Goal: Contribute content: Contribute content

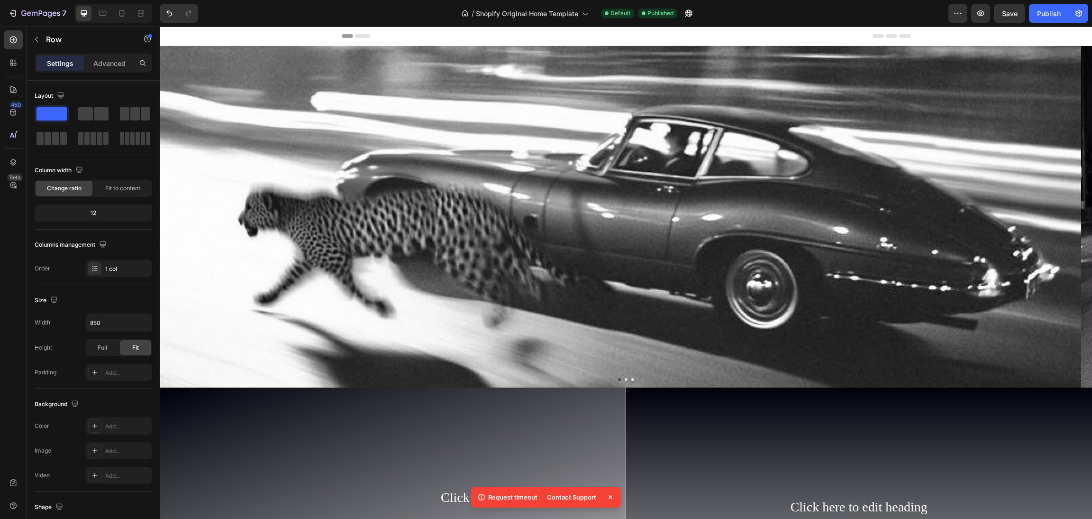
click at [70, 75] on div "Settings Advanced" at bounding box center [93, 67] width 133 height 27
click at [42, 43] on button "button" at bounding box center [36, 39] width 15 height 15
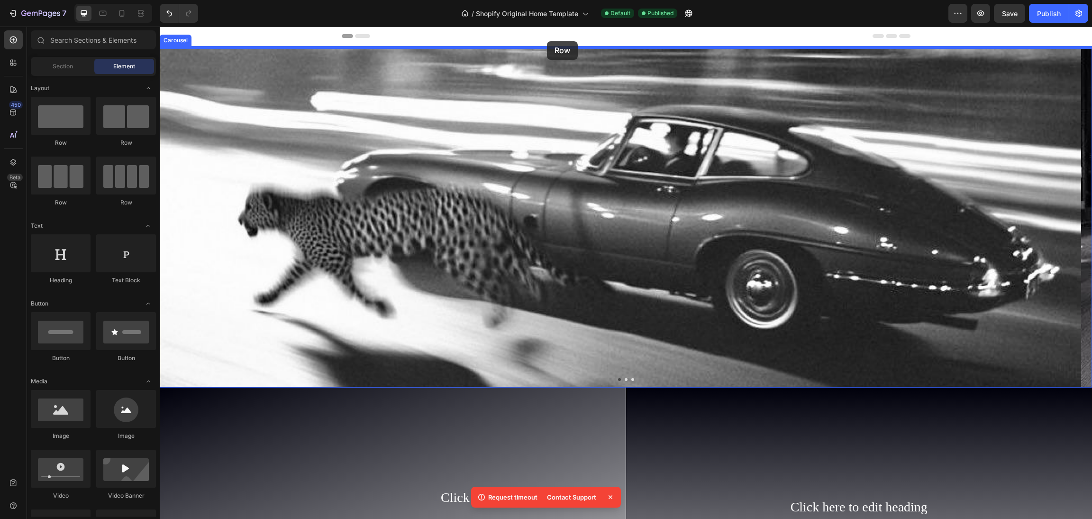
drag, startPoint x: 237, startPoint y: 147, endPoint x: 547, endPoint y: 41, distance: 327.2
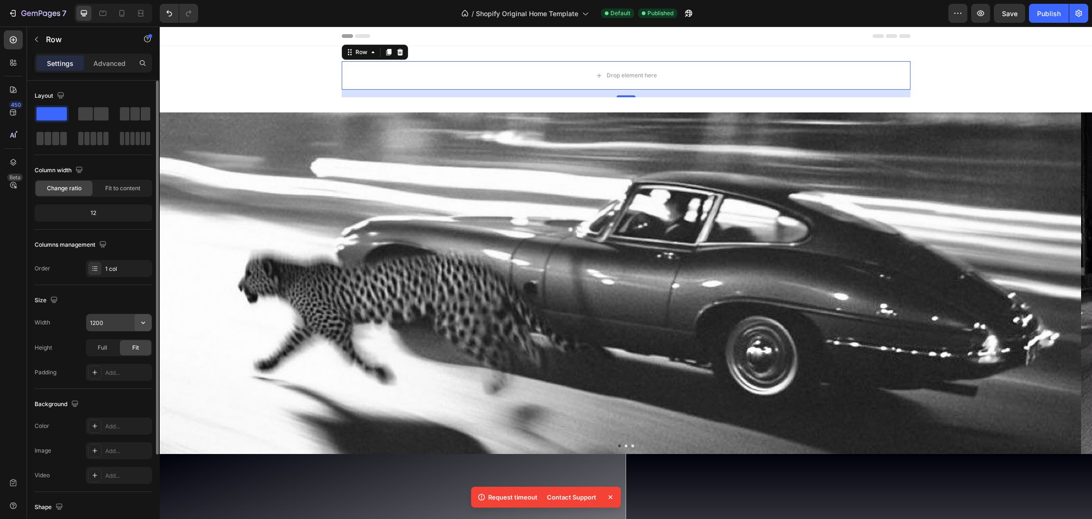
click at [146, 319] on icon "button" at bounding box center [142, 322] width 9 height 9
click at [102, 361] on p "Full 100%" at bounding box center [117, 365] width 54 height 9
type input "100%"
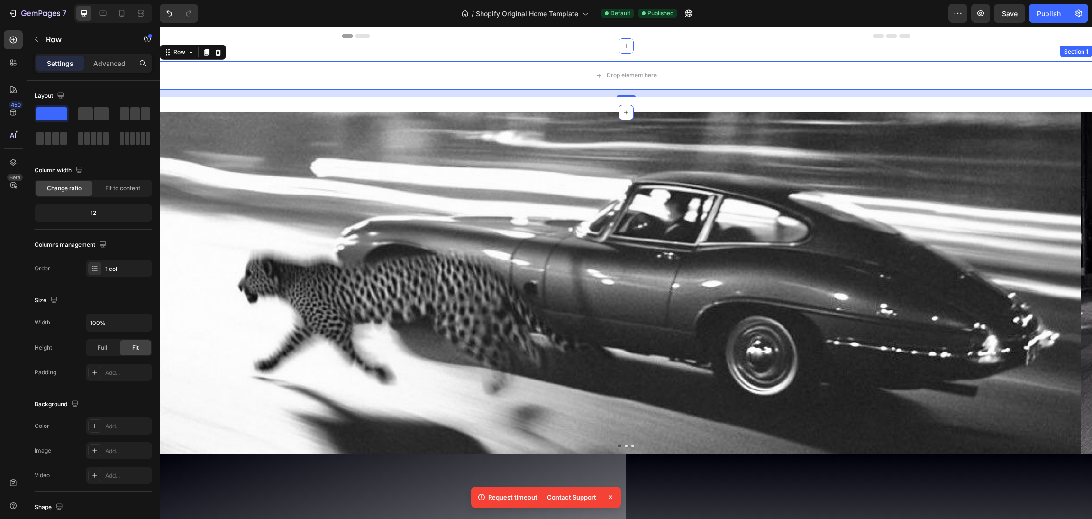
click at [288, 52] on div "Drop element here Row 16 Section 1" at bounding box center [626, 79] width 932 height 66
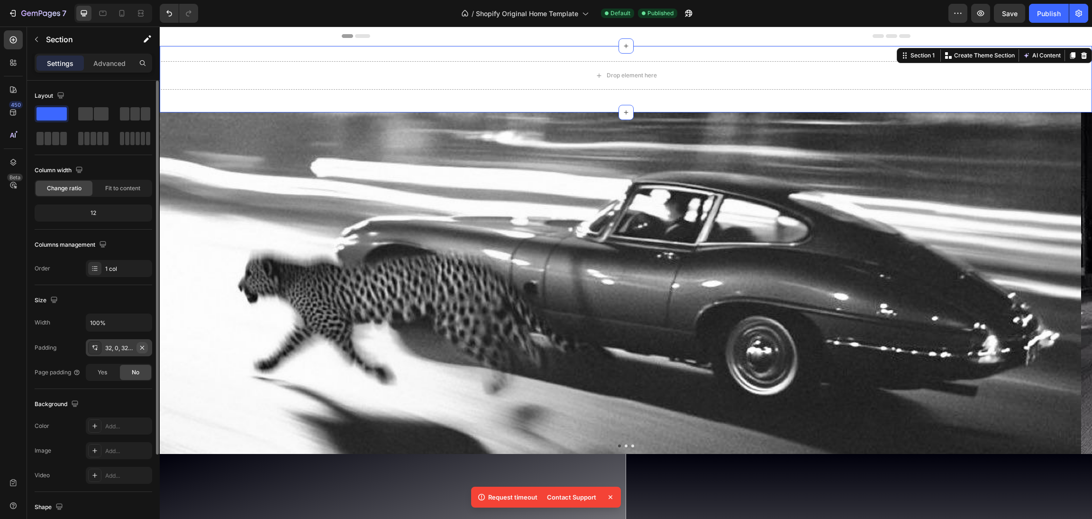
click at [140, 346] on icon "button" at bounding box center [142, 348] width 8 height 8
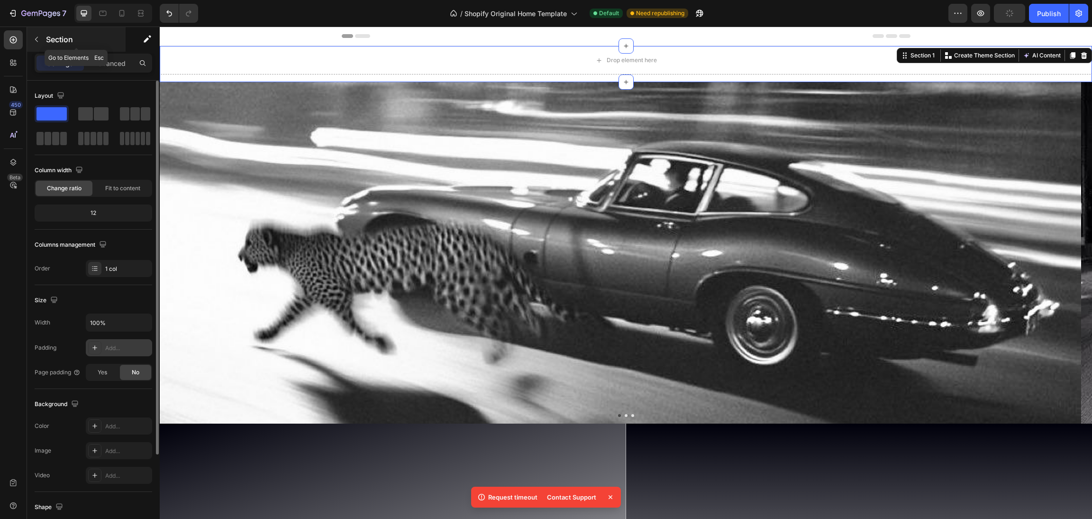
click at [30, 41] on button "button" at bounding box center [36, 39] width 15 height 15
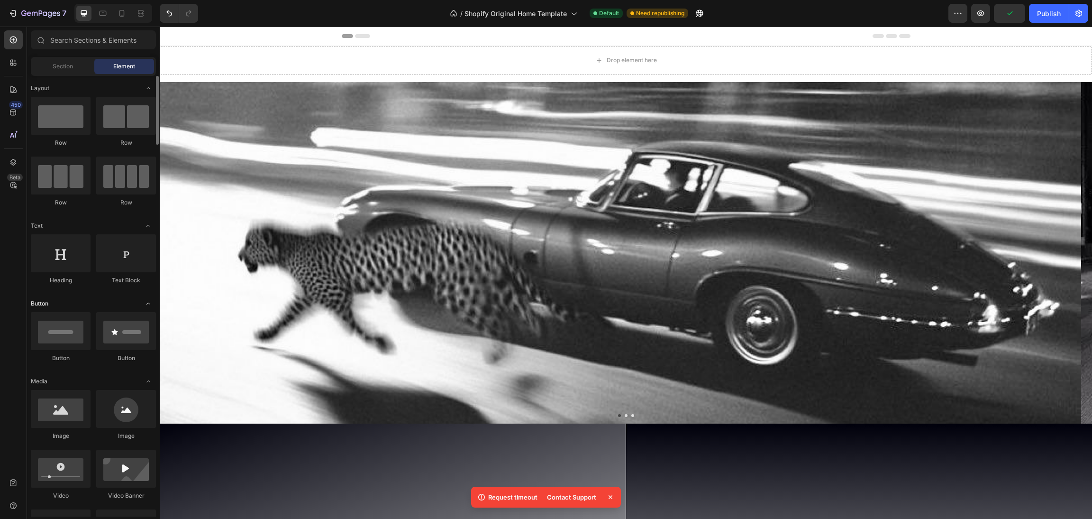
scroll to position [113, 0]
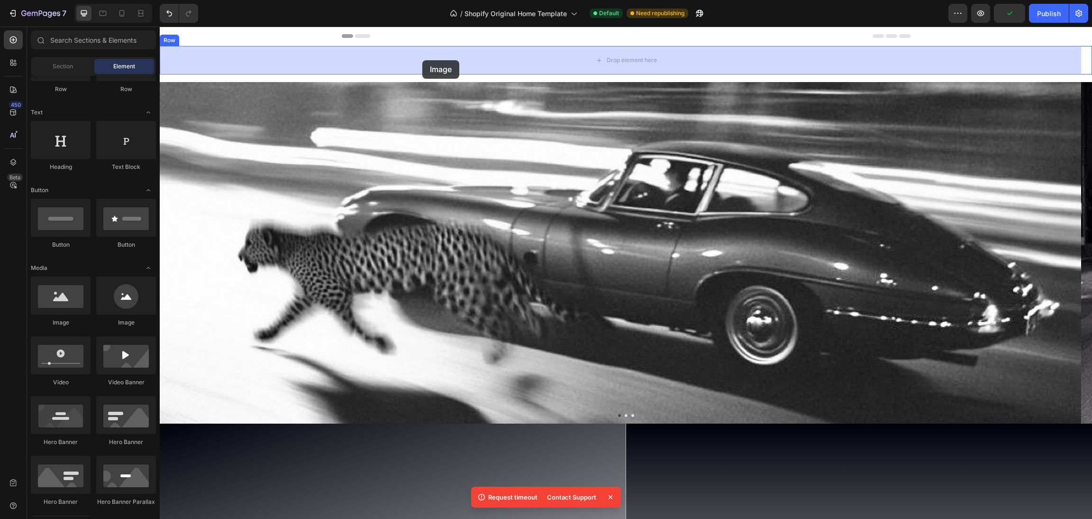
drag, startPoint x: 232, startPoint y: 333, endPoint x: 422, endPoint y: 58, distance: 334.5
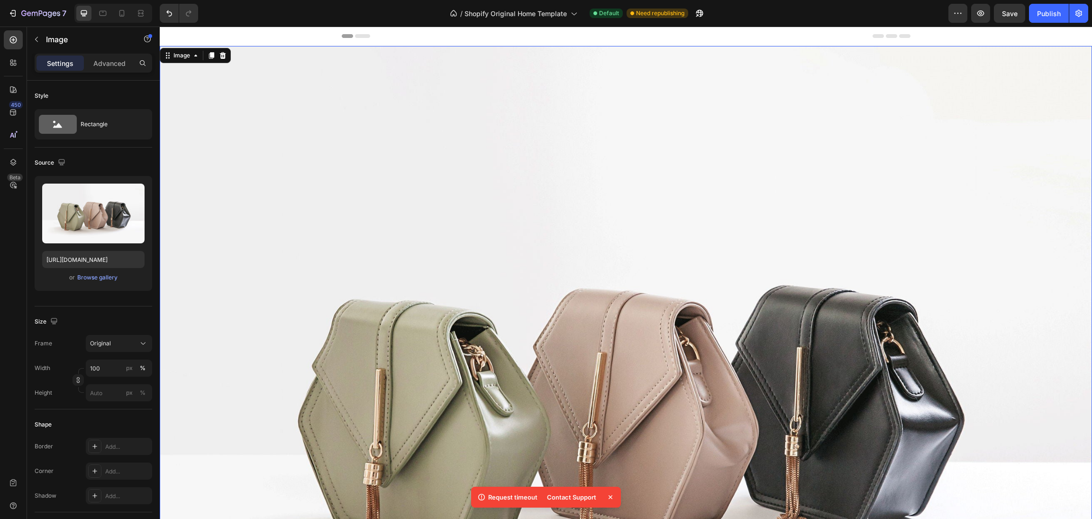
scroll to position [277, 0]
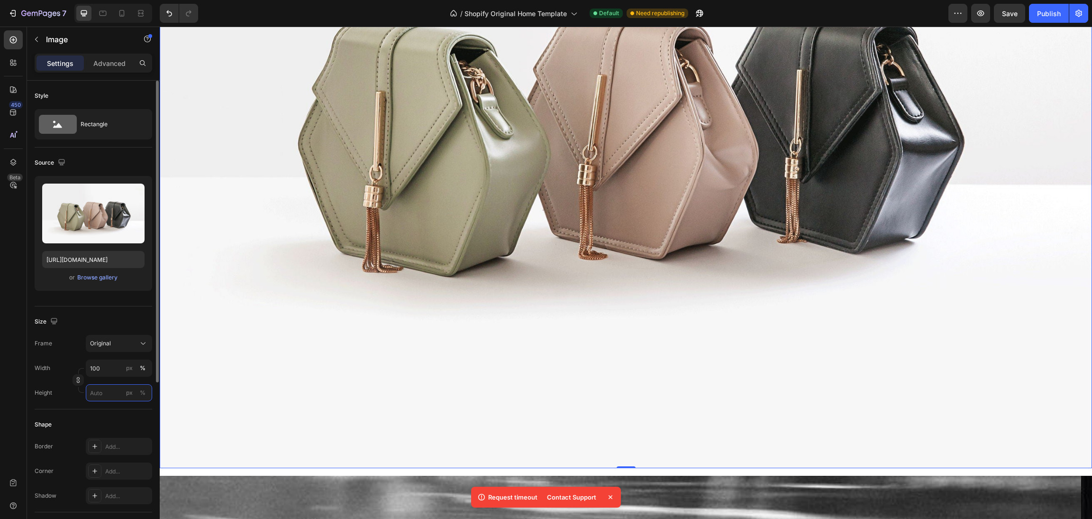
click at [110, 390] on input "px %" at bounding box center [119, 392] width 66 height 17
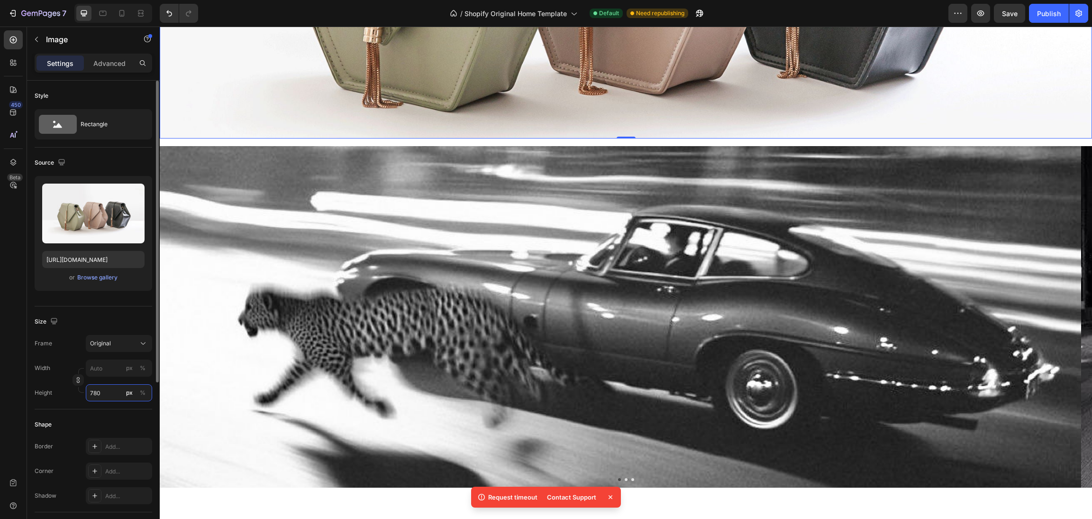
type input "780"
click at [104, 270] on div "Upload Image [URL][DOMAIN_NAME] or Browse gallery" at bounding box center [94, 233] width 118 height 115
click at [106, 280] on div "Browse gallery" at bounding box center [97, 277] width 40 height 9
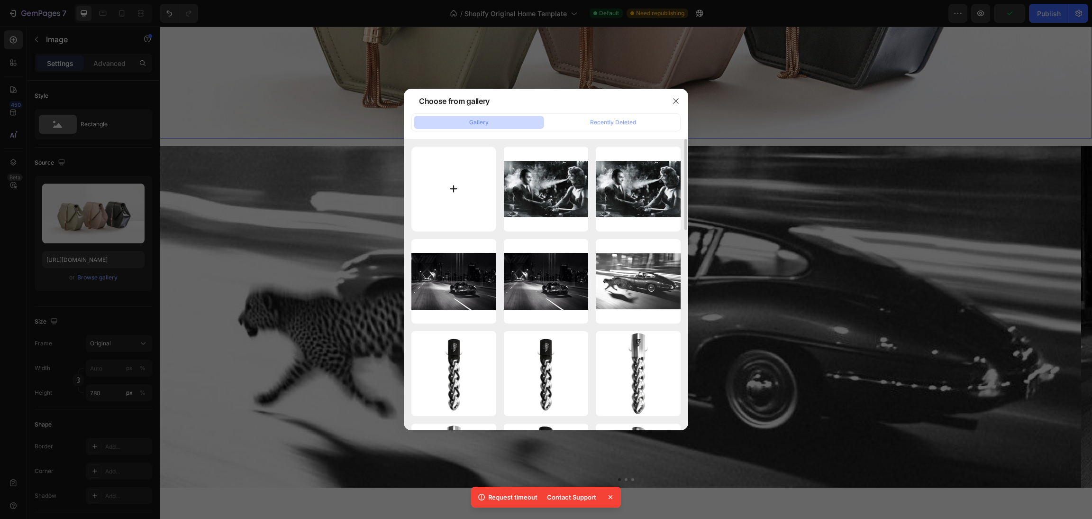
click at [458, 178] on input "file" at bounding box center [453, 188] width 85 height 85
type input "C:\fakepath\WhatsApp Image [DATE] 23.02.23.jpeg"
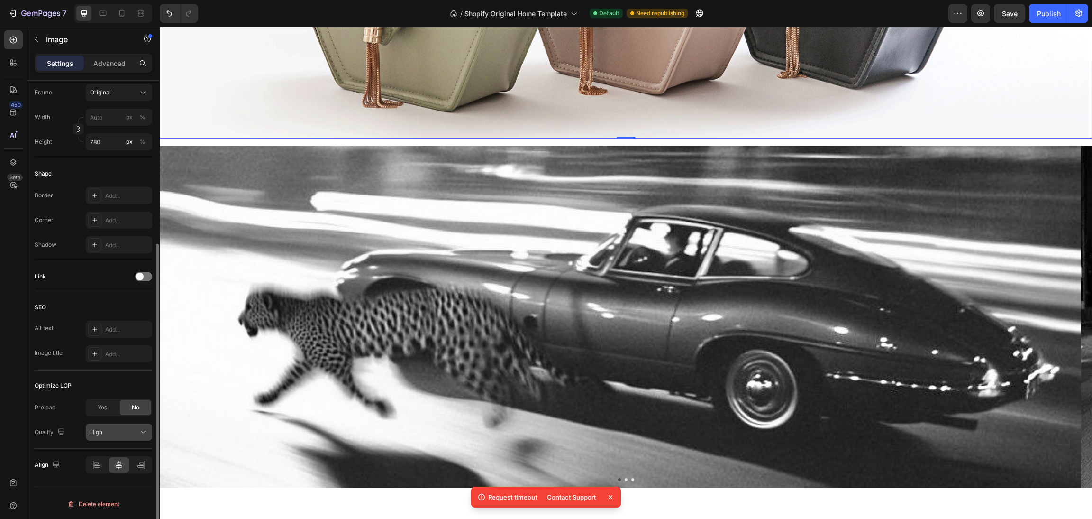
scroll to position [250, 0]
click at [126, 429] on div "High" at bounding box center [114, 432] width 48 height 9
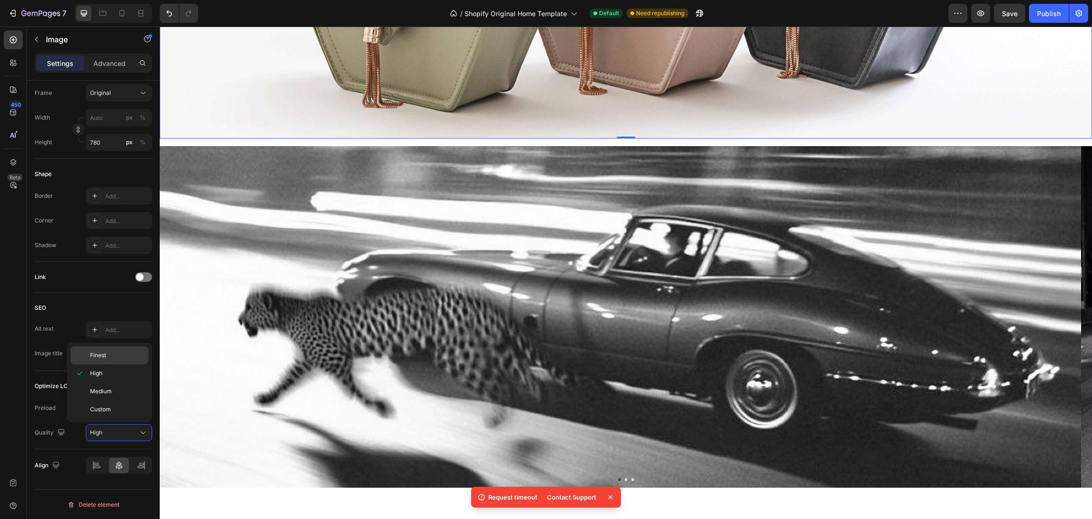
type input "[URL][DOMAIN_NAME]"
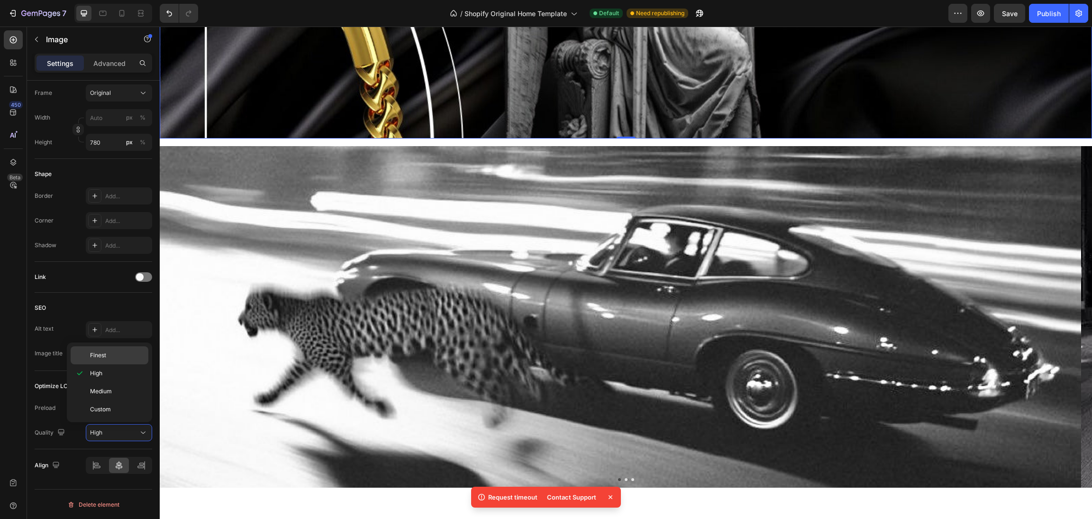
click at [139, 355] on p "Finest" at bounding box center [117, 355] width 54 height 9
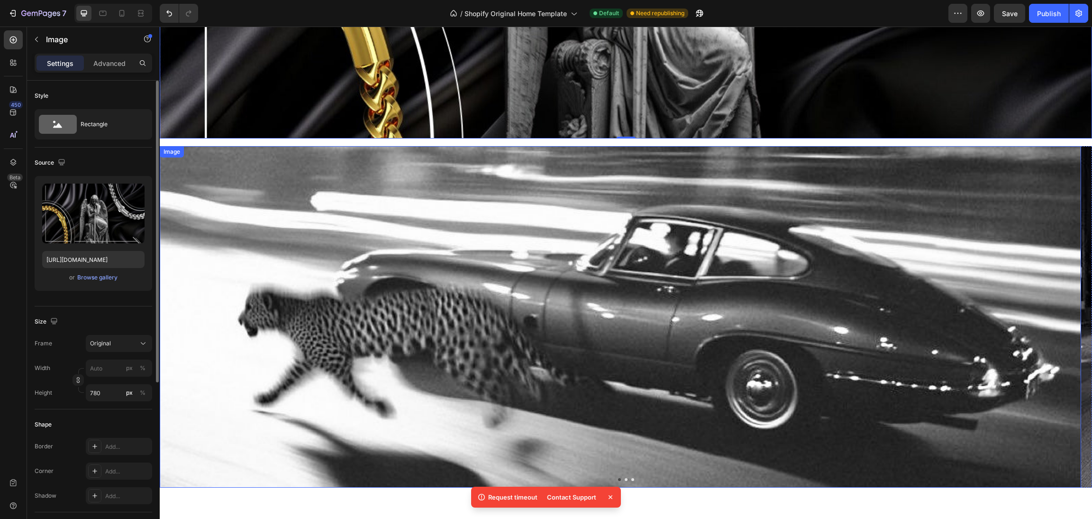
scroll to position [0, 0]
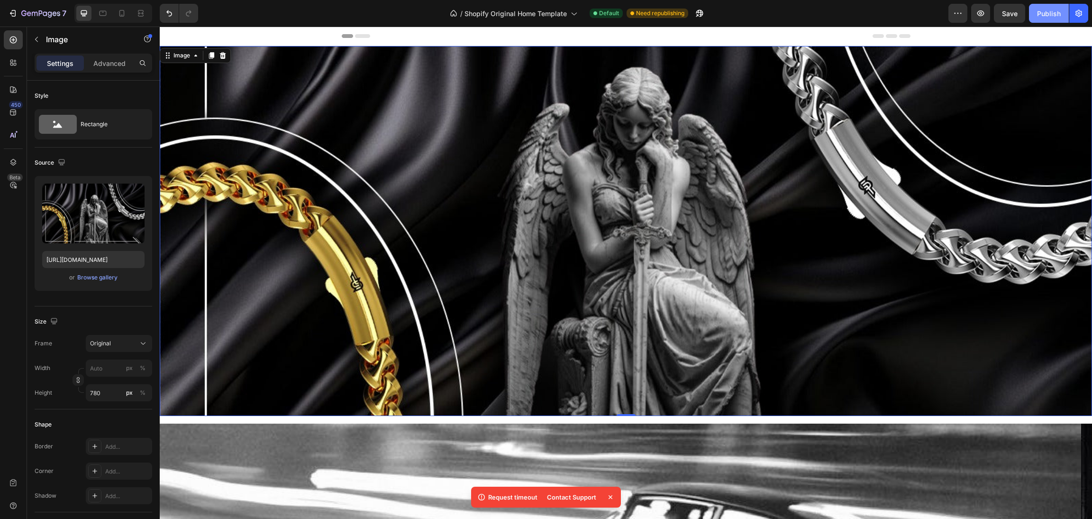
click at [1048, 12] on div "Publish" at bounding box center [1049, 14] width 24 height 10
click at [118, 337] on button "Original" at bounding box center [119, 343] width 66 height 17
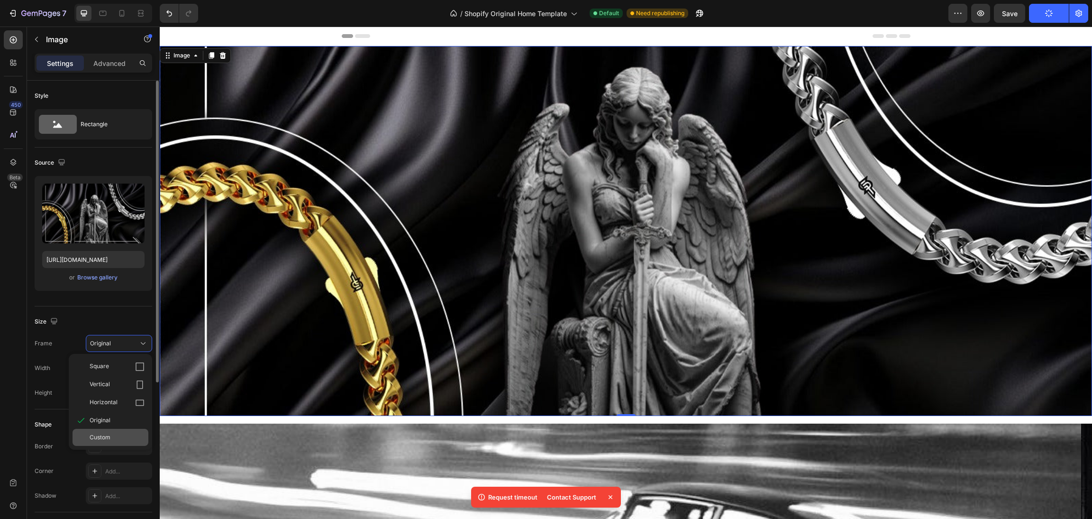
click at [99, 430] on div "Custom" at bounding box center [111, 436] width 76 height 17
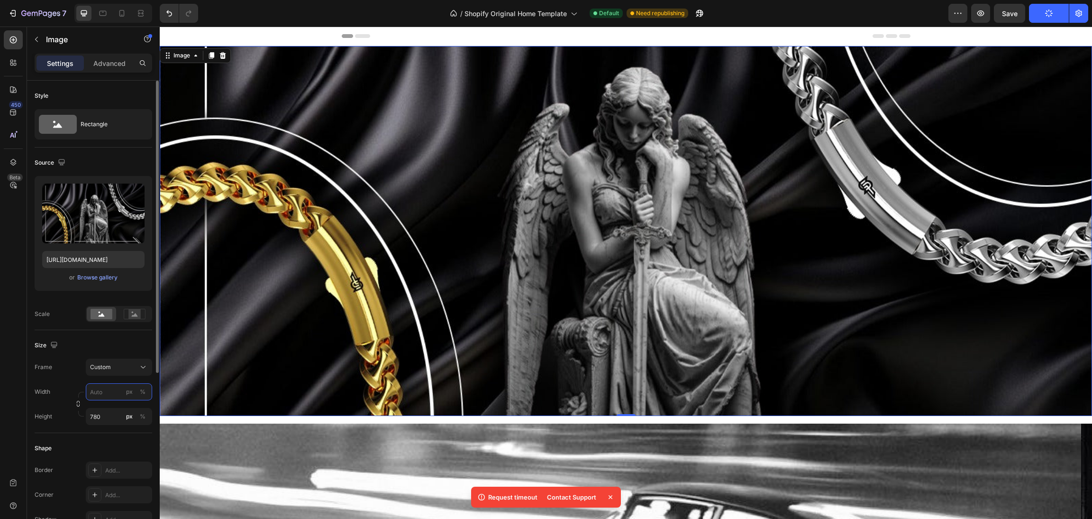
click at [113, 391] on input "px %" at bounding box center [119, 391] width 66 height 17
click at [122, 410] on p "Full 100%" at bounding box center [117, 414] width 55 height 9
type input "100"
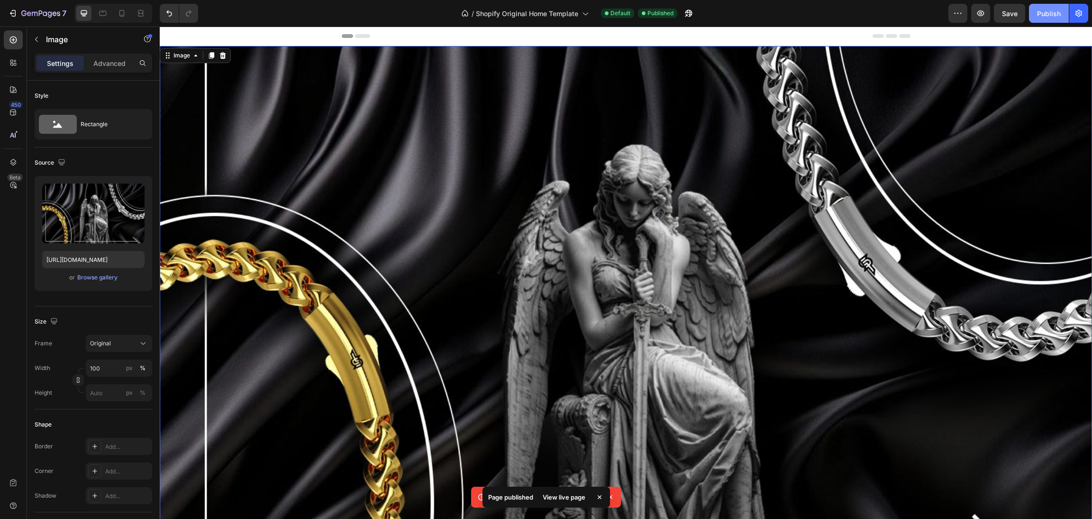
click at [1048, 11] on div "Publish" at bounding box center [1049, 14] width 24 height 10
